Goal: Task Accomplishment & Management: Use online tool/utility

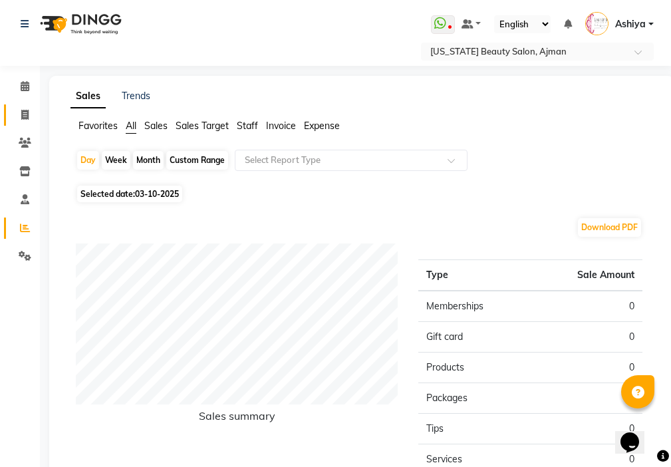
click at [25, 113] on icon at bounding box center [24, 115] width 7 height 10
select select "service"
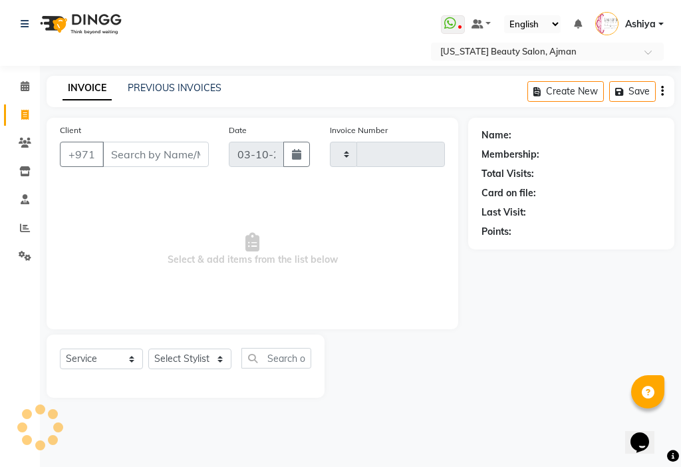
type input "3510"
select select "637"
